Goal: Task Accomplishment & Management: Manage account settings

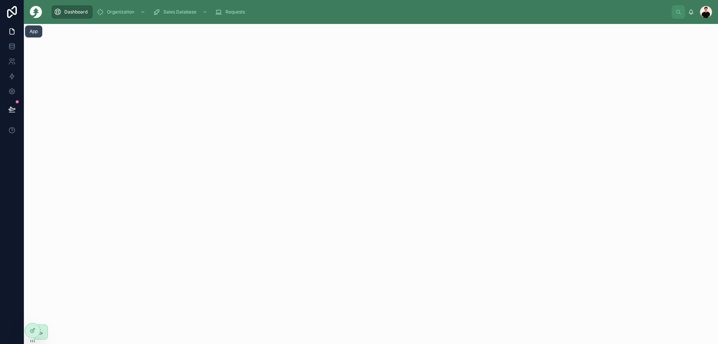
click at [13, 32] on icon at bounding box center [11, 31] width 7 height 7
click at [12, 49] on icon at bounding box center [11, 47] width 5 height 3
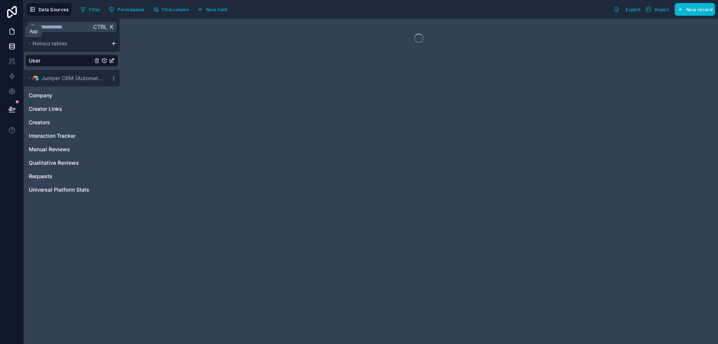
click at [13, 32] on icon at bounding box center [11, 31] width 7 height 7
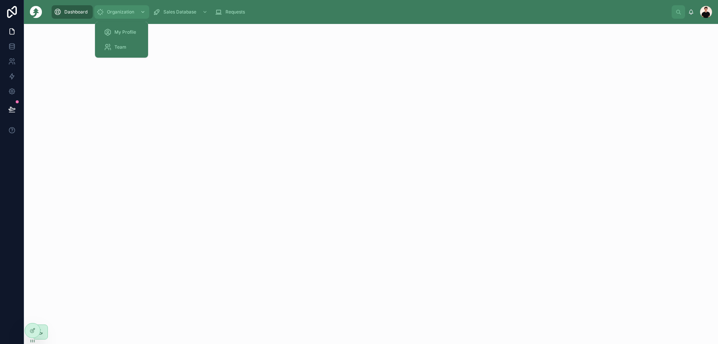
click at [103, 10] on icon "scrollable content" at bounding box center [100, 11] width 7 height 7
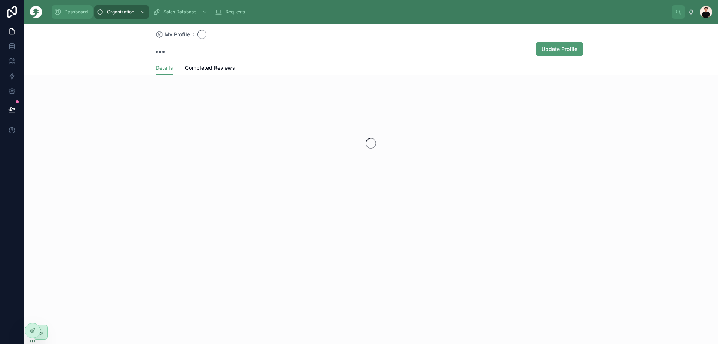
click at [73, 13] on span "Dashboard" at bounding box center [75, 12] width 23 height 6
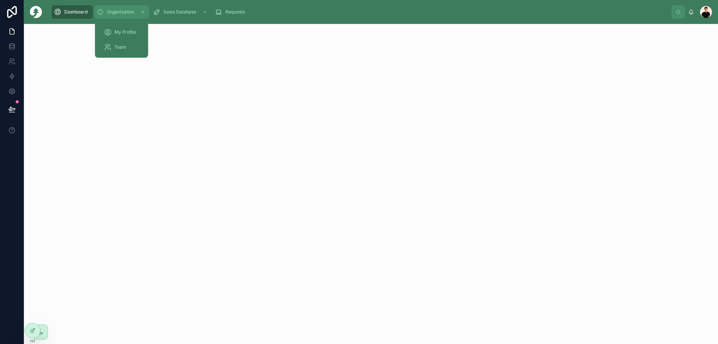
click at [101, 11] on icon "scrollable content" at bounding box center [100, 11] width 7 height 7
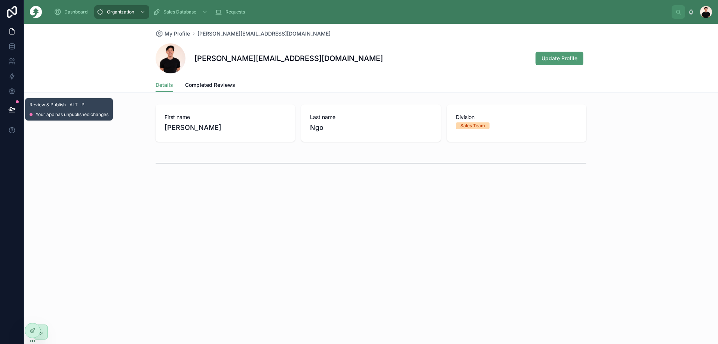
click at [16, 112] on button at bounding box center [12, 109] width 16 height 21
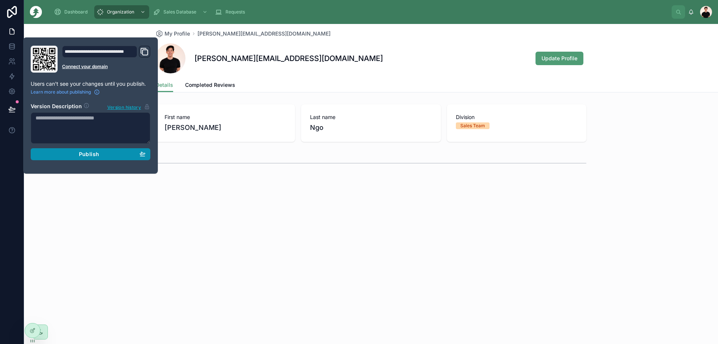
click at [104, 155] on div "Publish" at bounding box center [91, 154] width 110 height 7
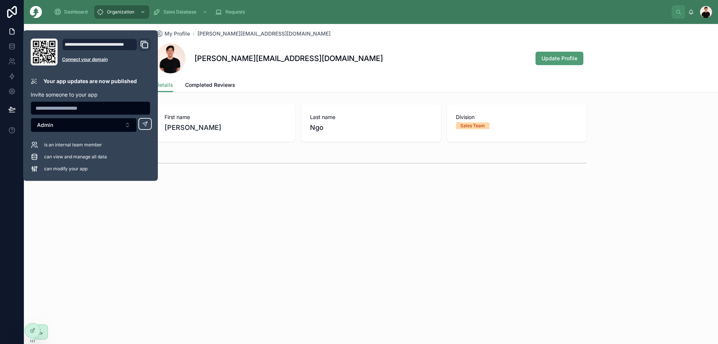
click at [203, 189] on div "My Profile [PERSON_NAME][EMAIL_ADDRESS][DOMAIN_NAME] [PERSON_NAME][EMAIL_ADDRES…" at bounding box center [371, 123] width 694 height 199
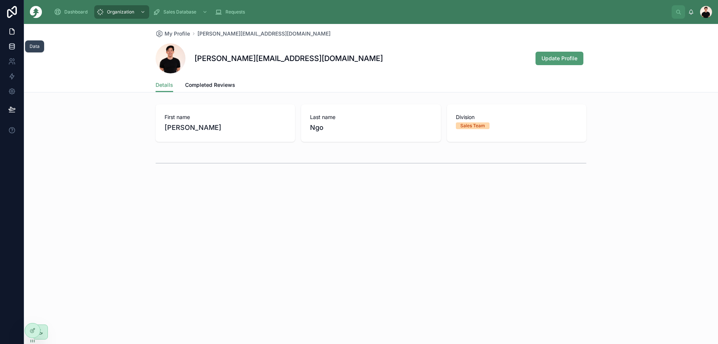
click at [10, 45] on icon at bounding box center [11, 45] width 5 height 2
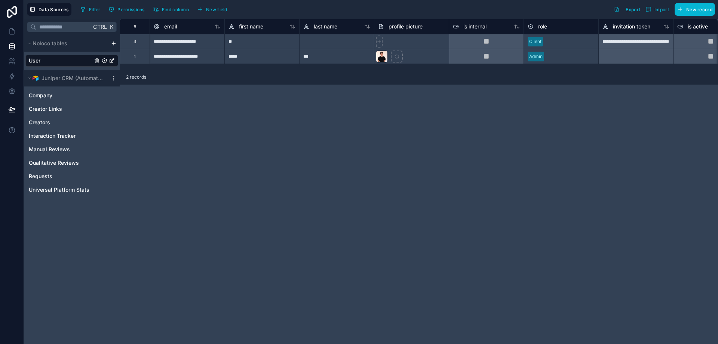
click at [577, 112] on div "**********" at bounding box center [419, 181] width 599 height 325
